Goal: Task Accomplishment & Management: Manage account settings

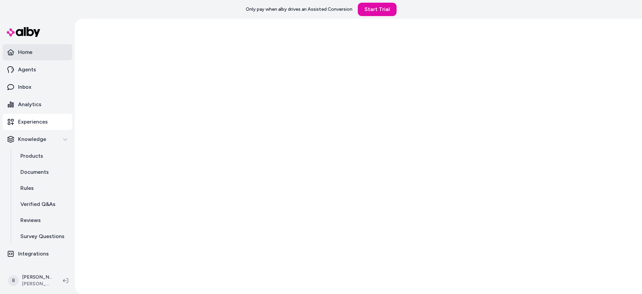
click at [39, 53] on link "Home" at bounding box center [38, 52] width 70 height 16
click at [37, 52] on link "Home" at bounding box center [38, 52] width 70 height 16
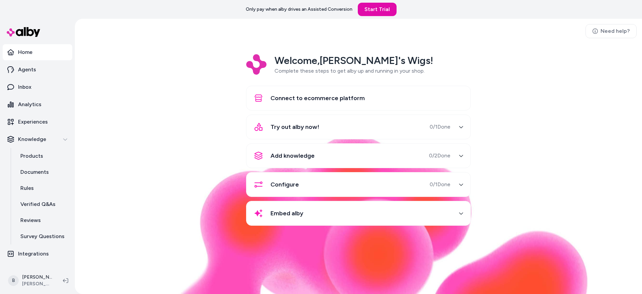
click at [190, 119] on div "Welcome, Becky's Wigs ! Complete these steps to get alby up and running in your…" at bounding box center [358, 144] width 556 height 181
click at [33, 123] on p "Experiences" at bounding box center [33, 122] width 30 height 8
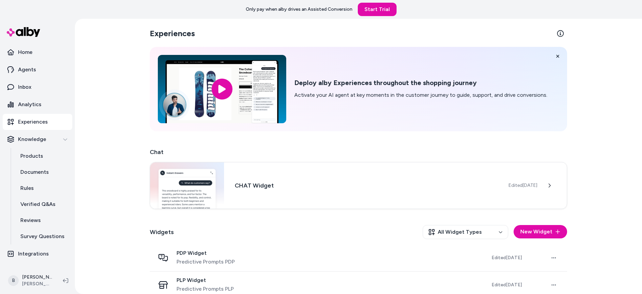
scroll to position [10, 0]
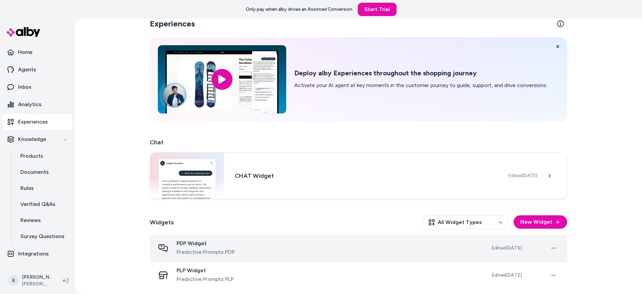
click at [220, 240] on span "PDP Widget" at bounding box center [206, 243] width 58 height 7
click at [201, 244] on span "PDP Widget" at bounding box center [206, 243] width 58 height 7
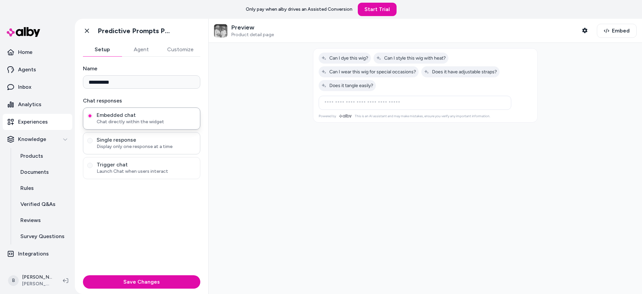
click at [156, 143] on span "Display only one response at a time" at bounding box center [146, 146] width 99 height 7
click at [93, 143] on button "Single response Display only one response at a time" at bounding box center [89, 140] width 5 height 5
click at [153, 163] on span "Trigger chat" at bounding box center [146, 164] width 99 height 7
click at [93, 163] on button "Trigger chat Launch Chat when users interact" at bounding box center [89, 164] width 5 height 5
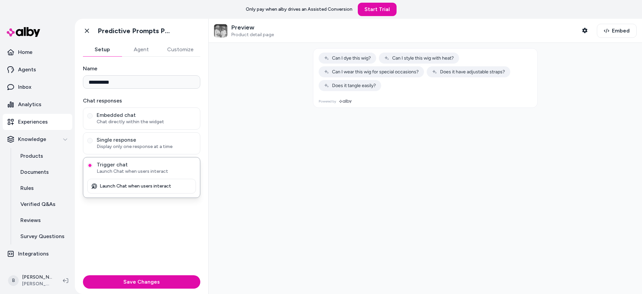
click at [151, 209] on div "**********" at bounding box center [141, 165] width 133 height 216
click at [166, 147] on span "Display only one response at a time" at bounding box center [146, 146] width 99 height 7
click at [93, 143] on button "Single response Display only one response at a time" at bounding box center [89, 140] width 5 height 5
click at [162, 167] on span "Trigger chat" at bounding box center [146, 164] width 99 height 7
click at [93, 167] on button "Trigger chat Launch Chat when users interact" at bounding box center [89, 164] width 5 height 5
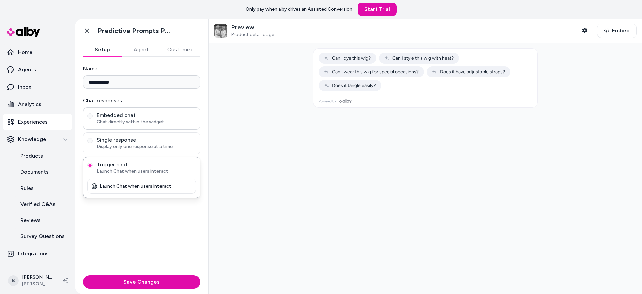
click at [161, 113] on span "Embedded chat" at bounding box center [146, 115] width 99 height 7
click at [93, 113] on button "Embedded chat Chat directly within the widget" at bounding box center [89, 115] width 5 height 5
click at [141, 170] on span "Launch Chat when users interact" at bounding box center [146, 171] width 99 height 7
click at [93, 168] on button "Trigger chat Launch Chat when users interact" at bounding box center [89, 164] width 5 height 5
click at [338, 86] on span "Does it tangle easily?" at bounding box center [350, 86] width 52 height 6
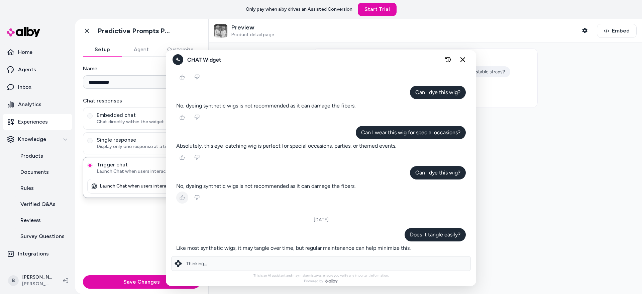
scroll to position [53, 0]
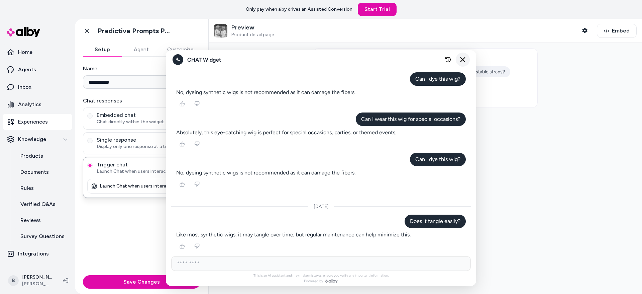
click at [466, 60] on button "Close chat" at bounding box center [463, 59] width 14 height 14
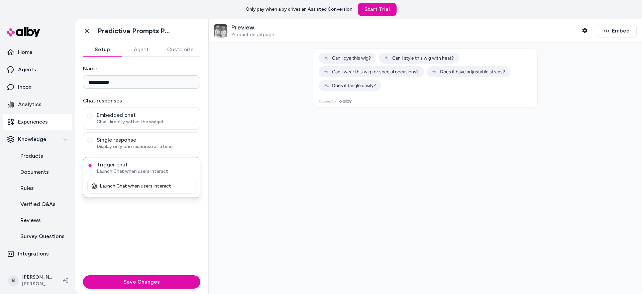
click at [142, 242] on div "**********" at bounding box center [141, 165] width 133 height 216
click at [129, 187] on p "Launch Chat when users interact" at bounding box center [136, 186] width 72 height 6
click at [268, 192] on div at bounding box center [425, 168] width 433 height 251
